Goal: Information Seeking & Learning: Learn about a topic

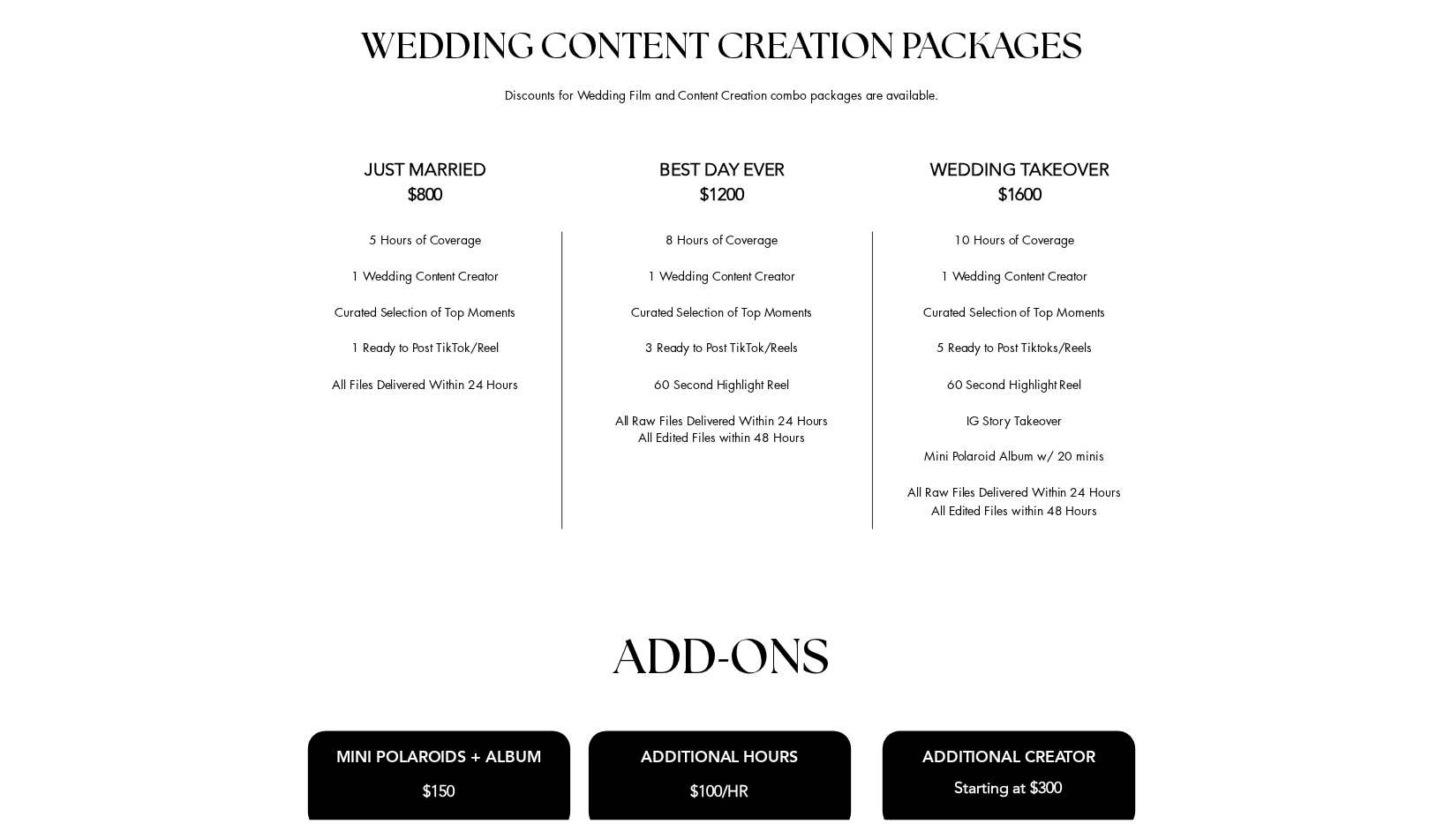
scroll to position [3493, 0]
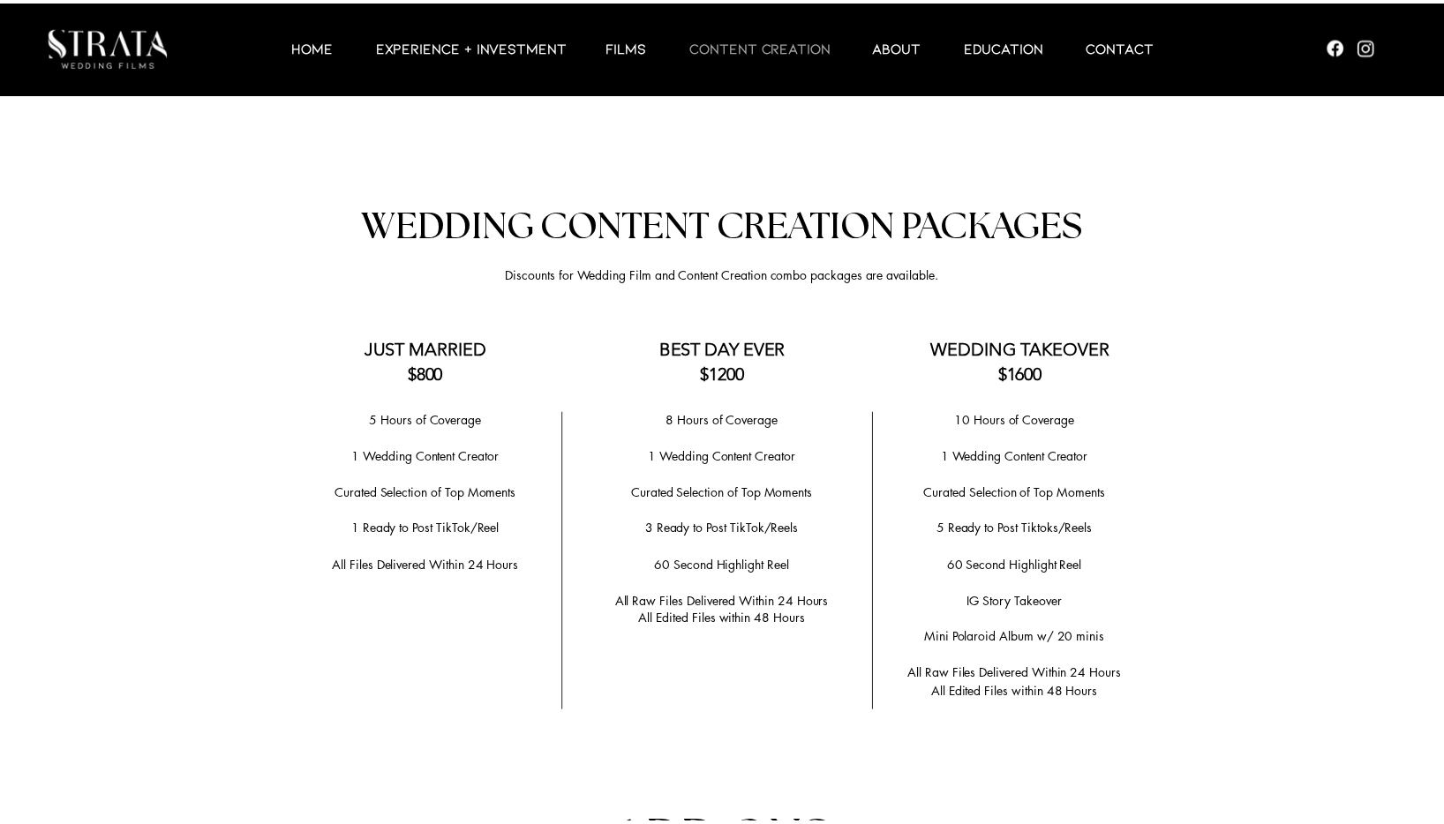
scroll to position [3325, 0]
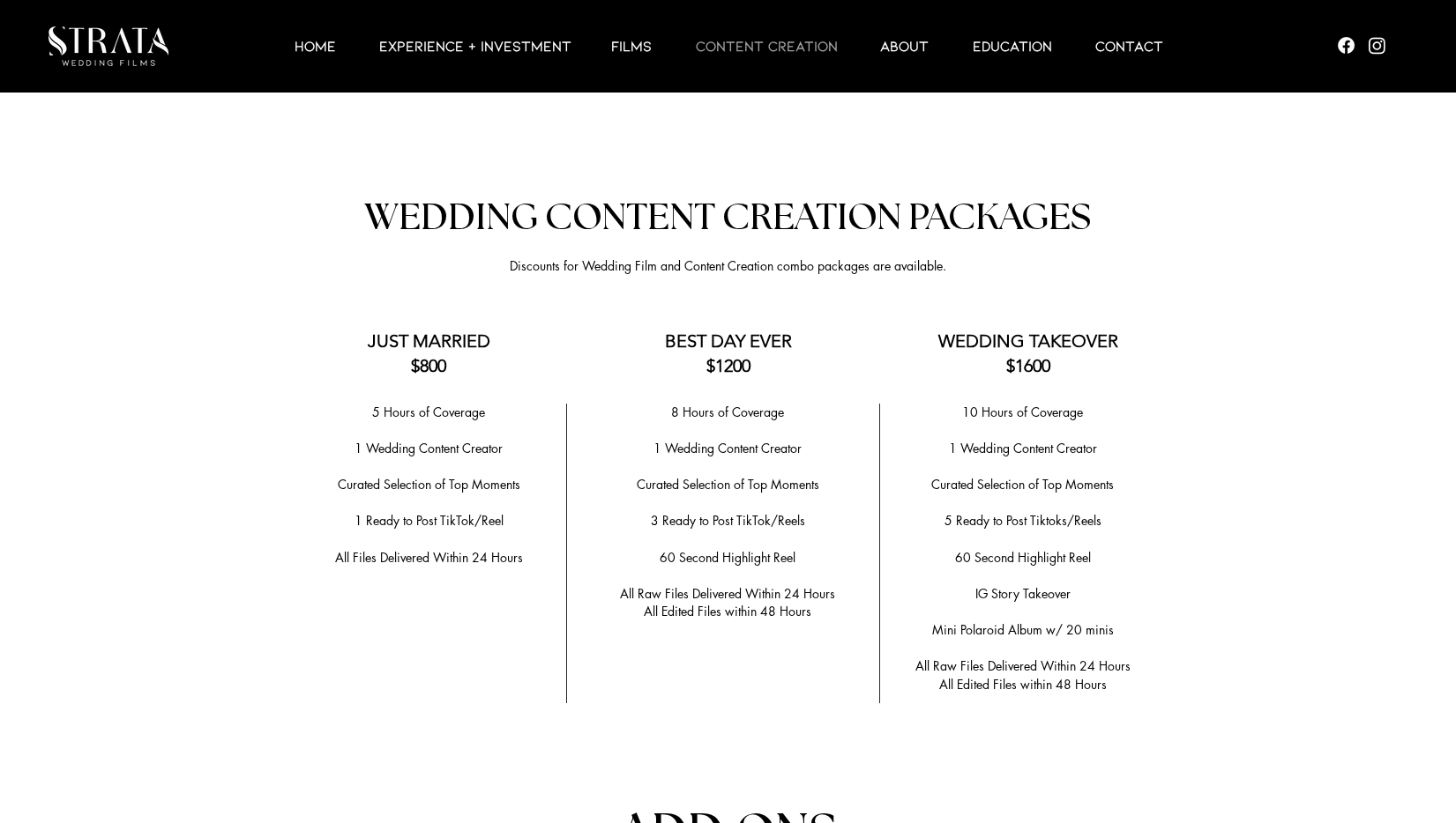
click at [418, 503] on p "​" at bounding box center [429, 503] width 257 height 19
click at [422, 512] on span "1 Ready to Post TikTok/Reel" at bounding box center [429, 520] width 149 height 17
copy div "1 Ready to Post TikTok/Reel"
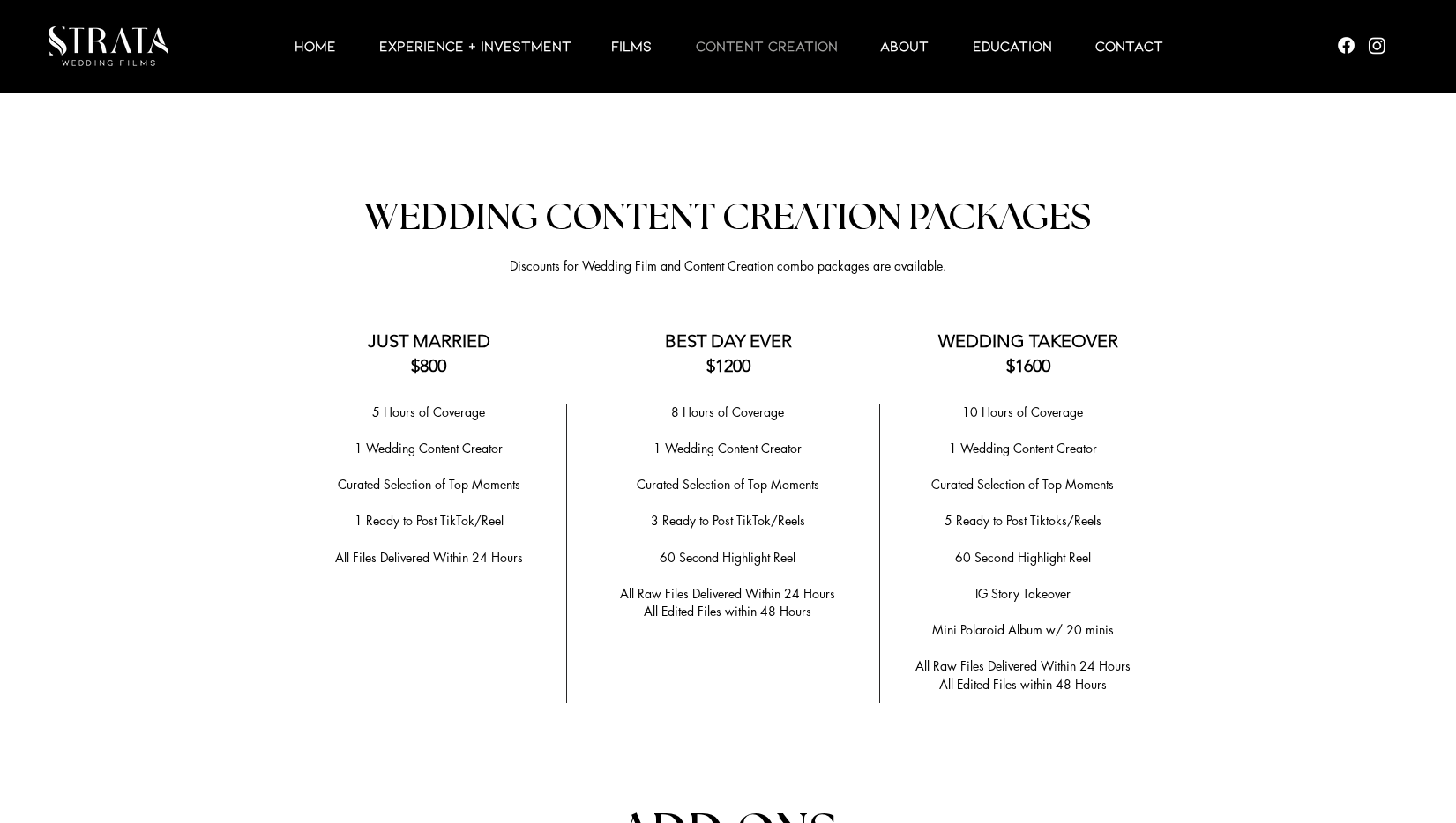
click at [458, 404] on span "5 Hours of Coverage" at bounding box center [428, 412] width 113 height 17
copy span "Coverage"
click at [500, 540] on p "​" at bounding box center [429, 539] width 257 height 19
drag, startPoint x: 505, startPoint y: 558, endPoint x: 496, endPoint y: 550, distance: 12.0
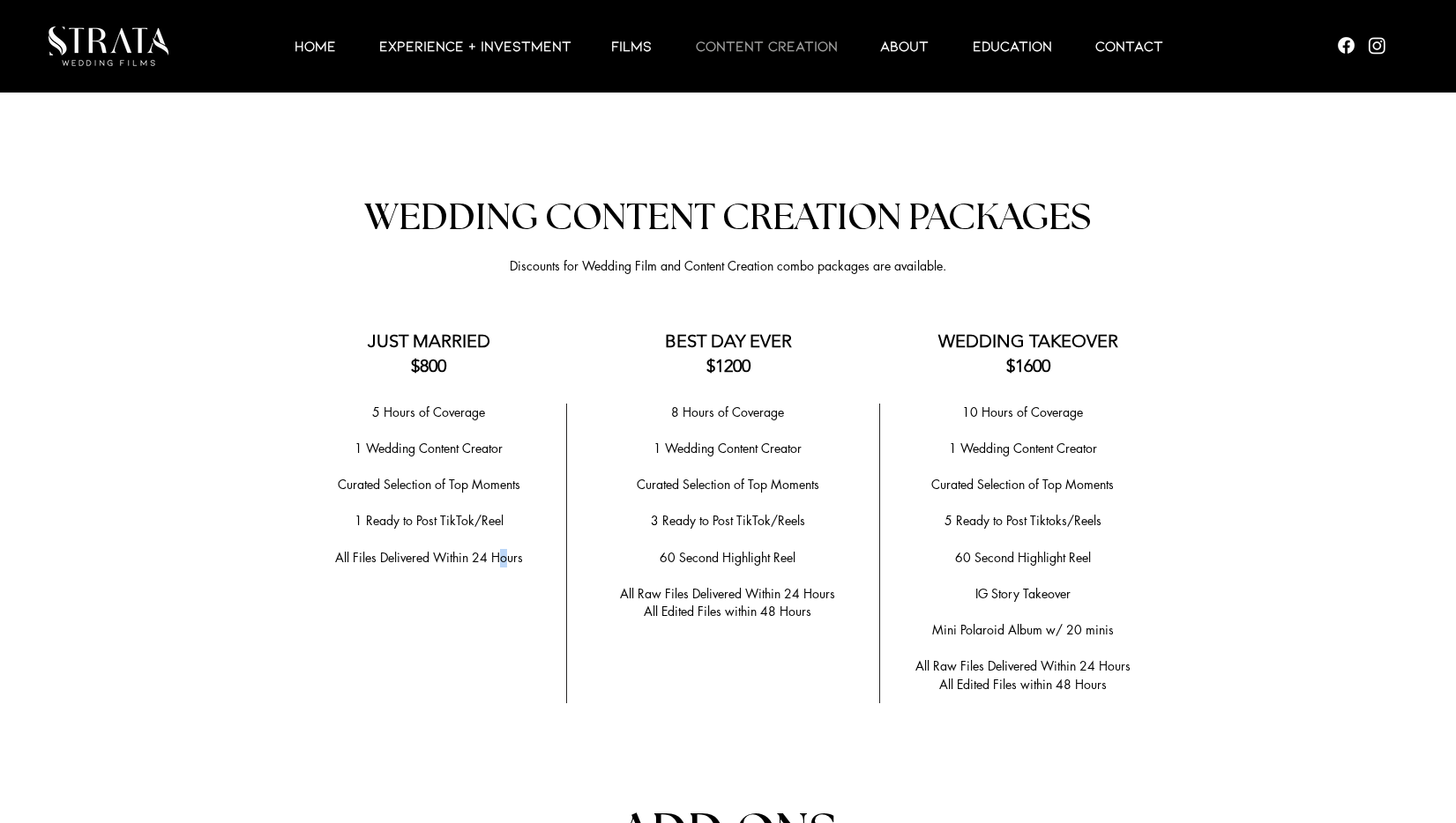
click at [504, 558] on span "All Files Delivered Within 24 Hours" at bounding box center [429, 557] width 188 height 17
click at [464, 514] on span "1 Ready to Post TikTok/Reel" at bounding box center [429, 520] width 149 height 17
click at [445, 404] on span "5 Hours of Coverage" at bounding box center [428, 412] width 113 height 17
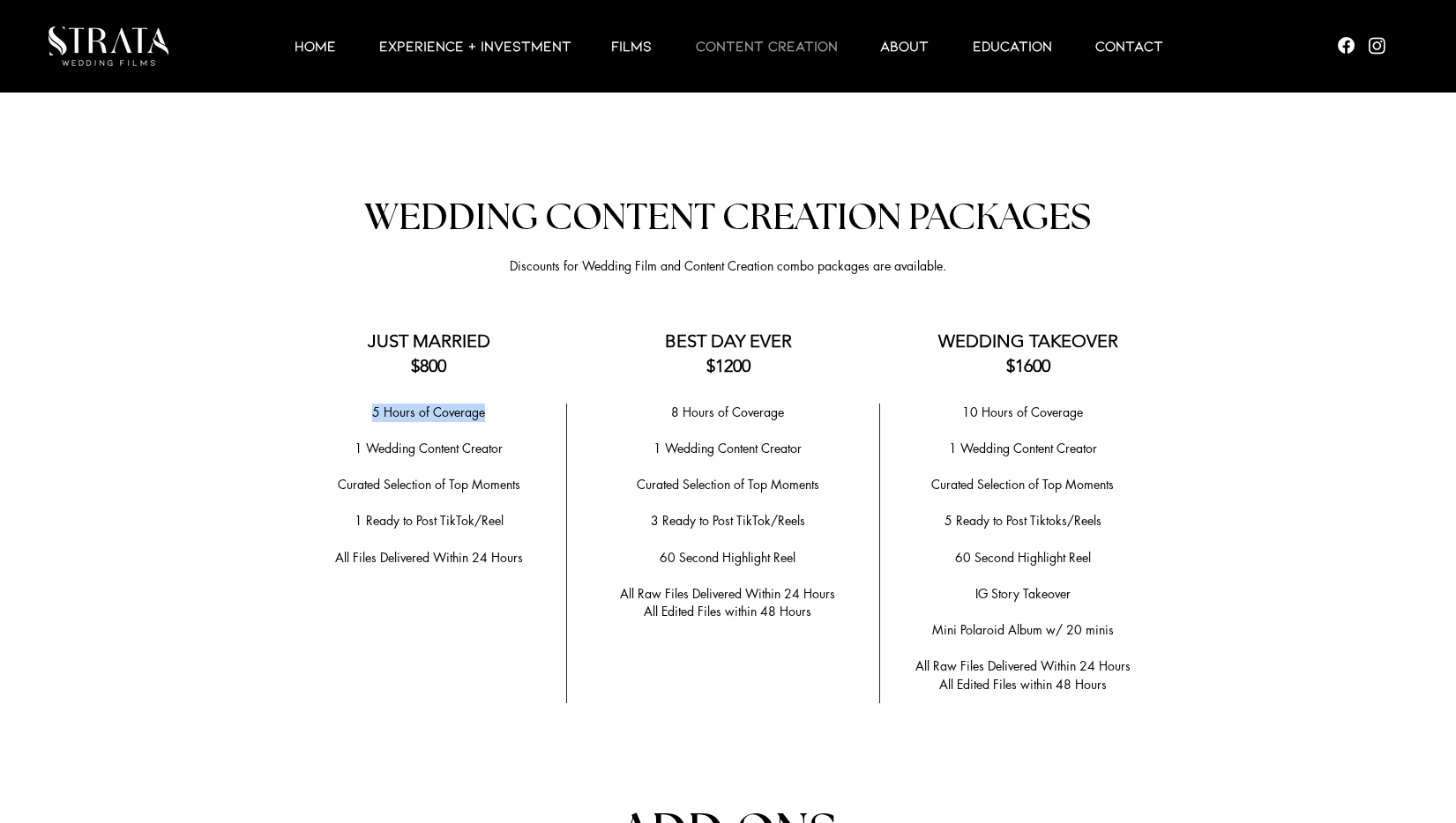
copy div "5 Hours of Coverage"
click at [473, 408] on span "5 Hours of Coverage" at bounding box center [428, 412] width 113 height 17
copy span "Coverage"
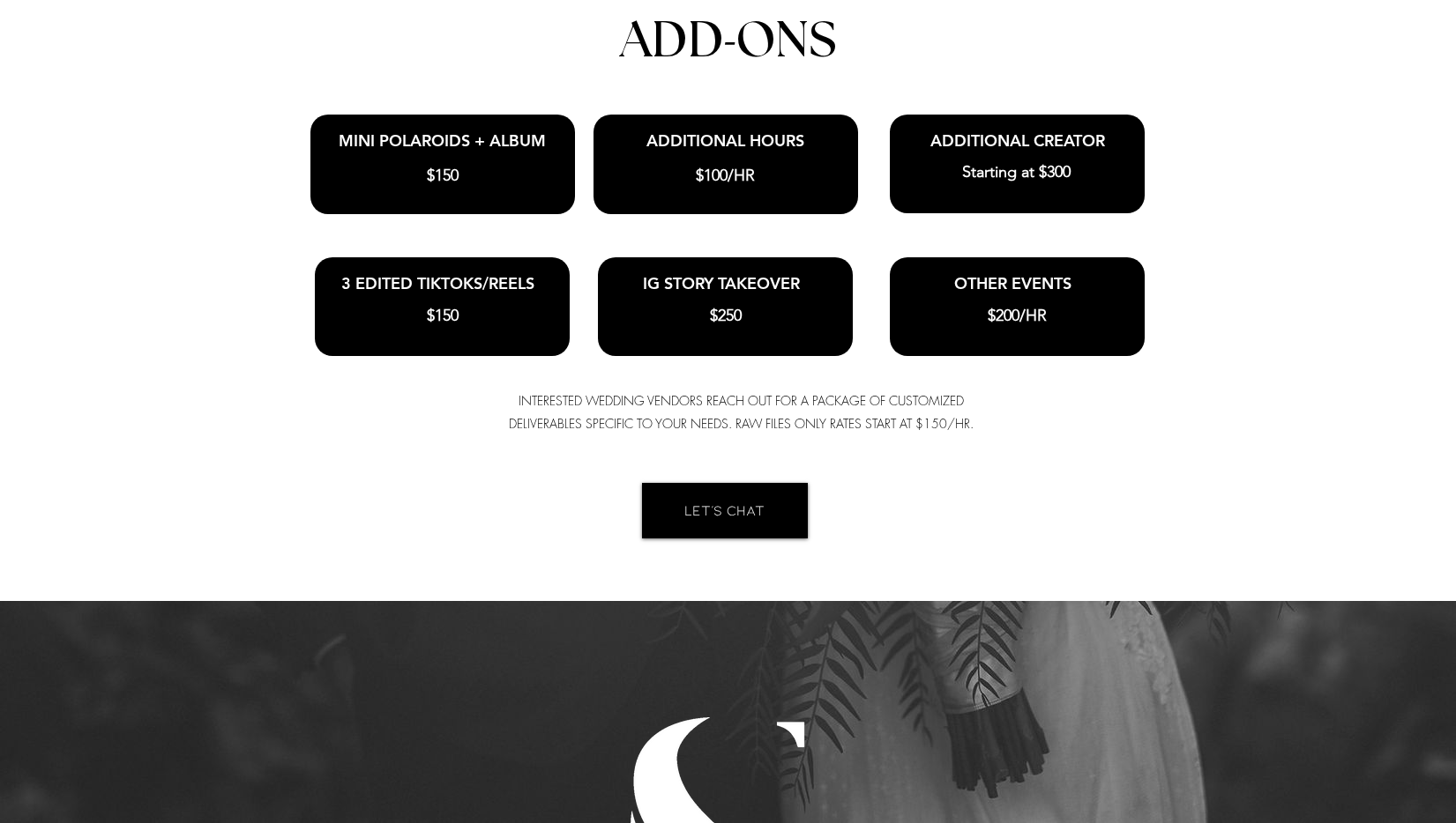
scroll to position [4117, 0]
